Goal: Navigation & Orientation: Find specific page/section

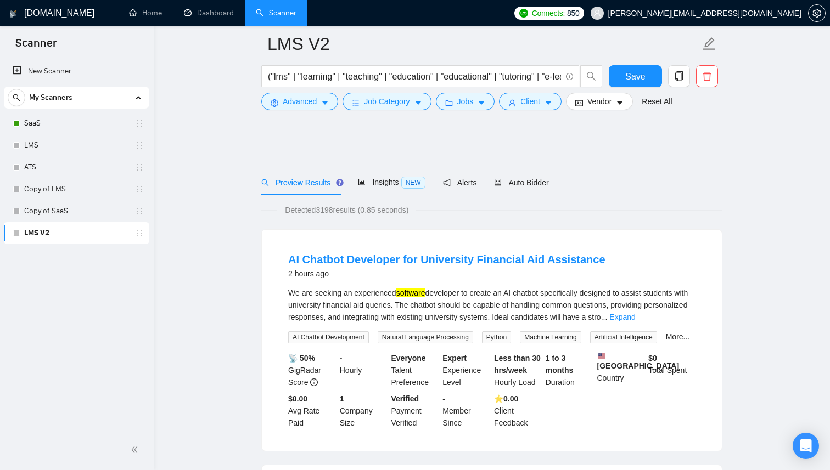
scroll to position [64, 0]
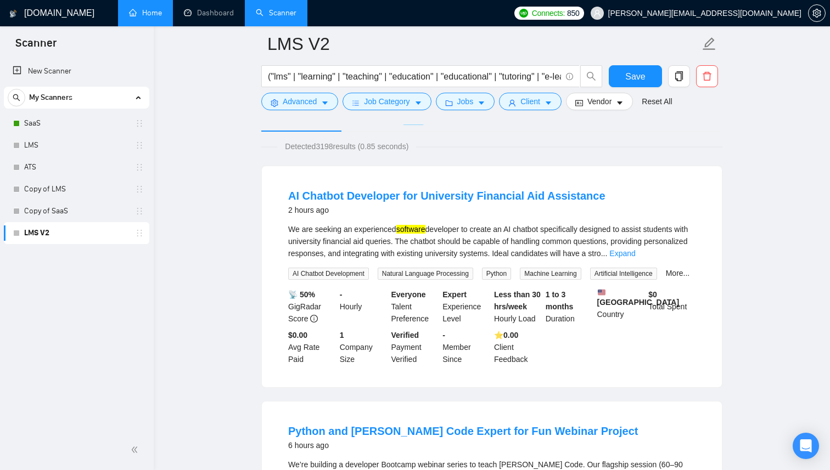
click at [147, 17] on link "Home" at bounding box center [145, 12] width 33 height 9
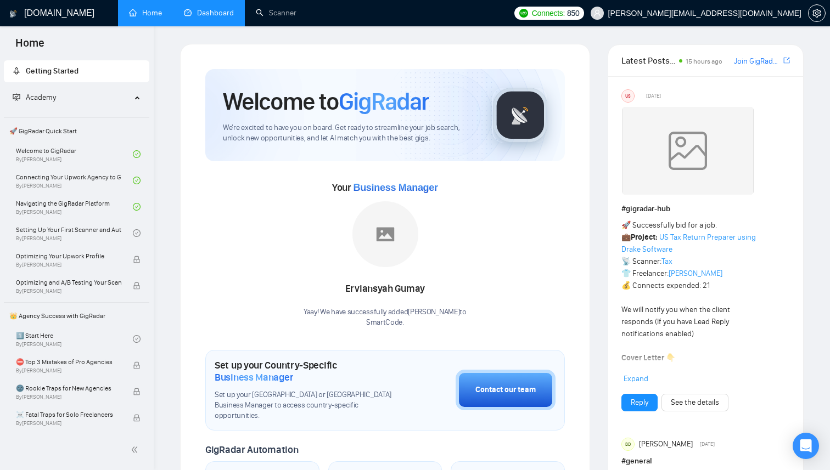
click at [216, 18] on link "Dashboard" at bounding box center [209, 12] width 50 height 9
